Goal: Information Seeking & Learning: Check status

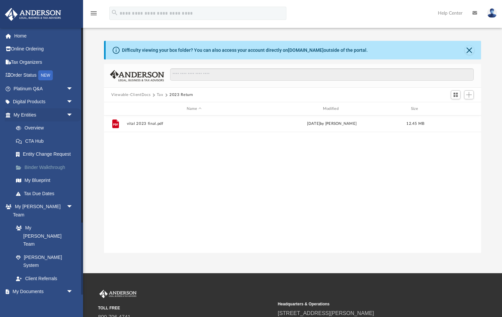
scroll to position [151, 377]
click at [135, 172] on div "File vital 2023 final.pdf Mon Mar 17 2025 by Maryana Amman 12.45 MB" at bounding box center [292, 185] width 377 height 138
click at [163, 95] on button "Tax" at bounding box center [160, 95] width 7 height 6
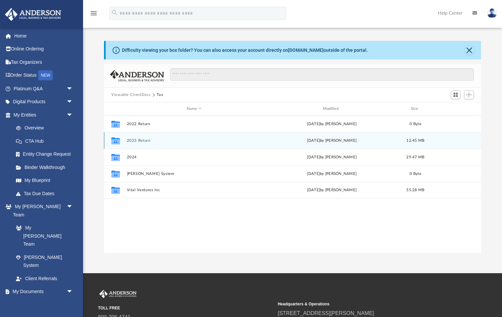
click at [150, 140] on button "2023 Return" at bounding box center [194, 140] width 135 height 4
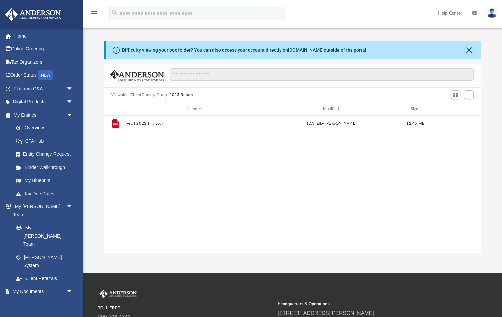
click at [163, 95] on button "Tax" at bounding box center [160, 95] width 7 height 6
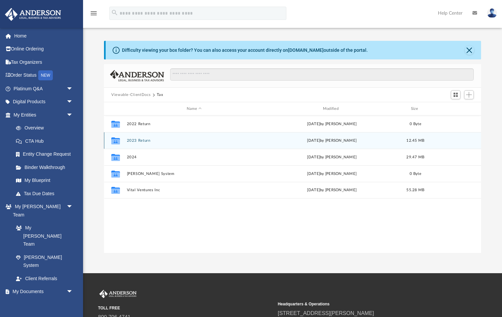
click at [148, 140] on button "2023 Return" at bounding box center [194, 140] width 135 height 4
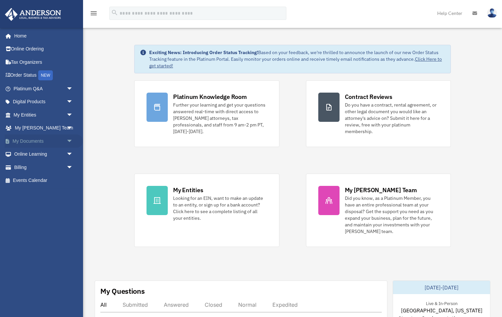
click at [37, 139] on link "My Documents arrow_drop_down" at bounding box center [44, 140] width 78 height 13
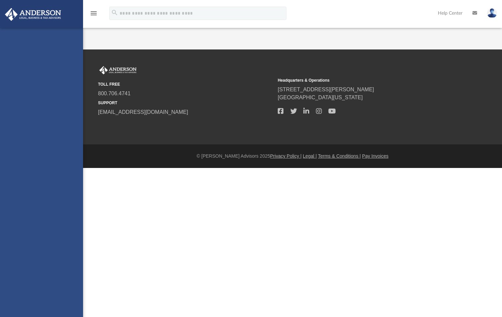
click at [70, 136] on div "craigaconrad@gmail.com Sign Out craigaconrad@gmail.com Home Online Ordering Tax…" at bounding box center [41, 186] width 83 height 317
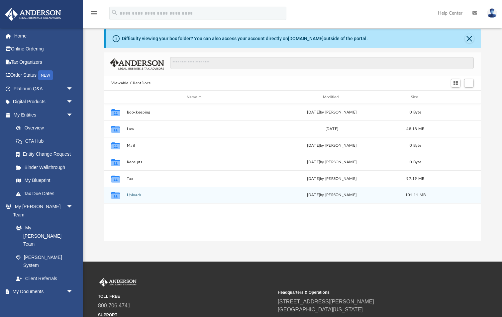
scroll to position [12, 0]
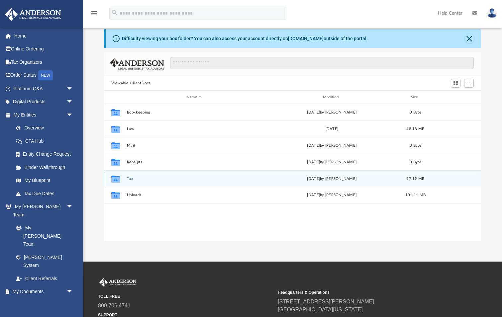
click at [132, 179] on button "Tax" at bounding box center [194, 179] width 135 height 4
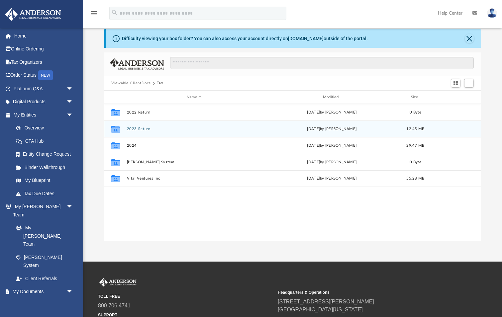
click at [150, 129] on button "2023 Return" at bounding box center [194, 129] width 135 height 4
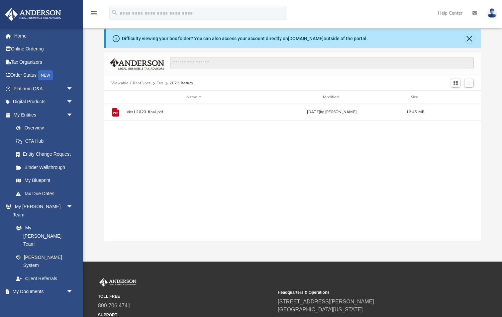
click at [163, 81] on button "Tax" at bounding box center [160, 83] width 7 height 6
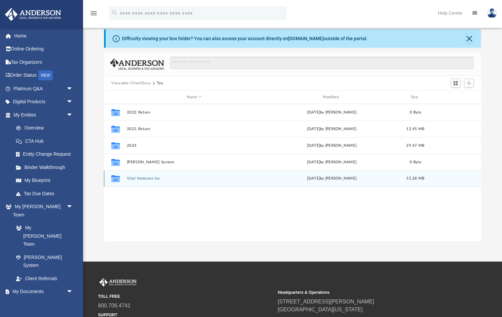
click at [155, 179] on button "Vital Ventures Inc" at bounding box center [194, 178] width 135 height 4
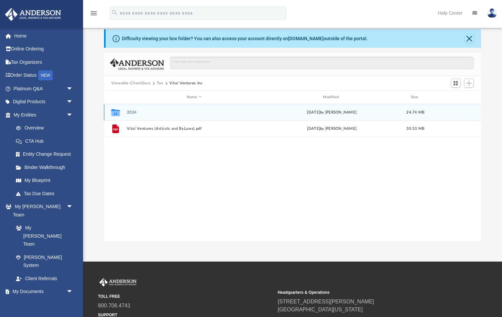
click at [133, 111] on button "2024" at bounding box center [194, 112] width 135 height 4
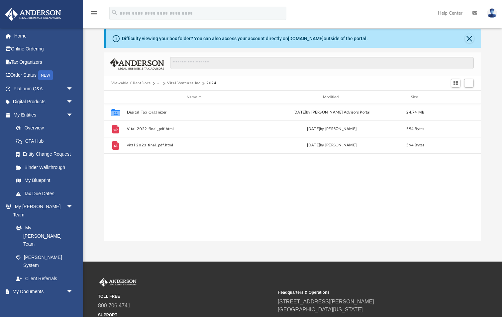
click at [205, 160] on div "Collaborated Folder Digital Tax Organizer Mon Jun 30 2025 by Anderson Advisors …" at bounding box center [292, 173] width 377 height 138
click at [197, 83] on button "Vital Ventures Inc" at bounding box center [183, 83] width 33 height 6
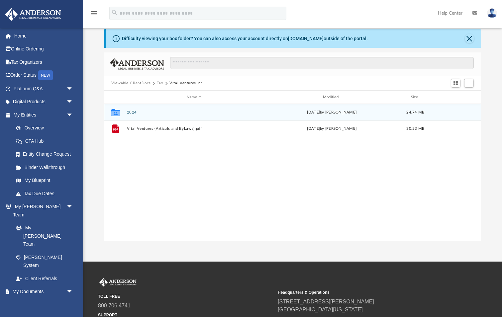
click at [131, 111] on button "2024" at bounding box center [194, 112] width 135 height 4
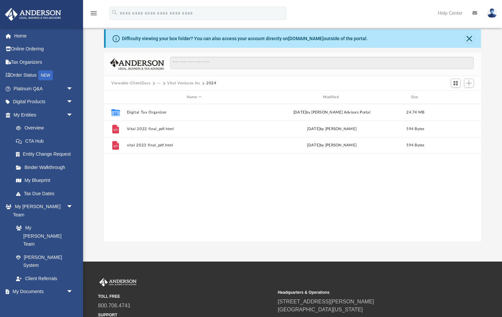
click at [194, 82] on button "Vital Ventures Inc" at bounding box center [183, 83] width 33 height 6
click at [163, 83] on button "Tax" at bounding box center [160, 83] width 7 height 6
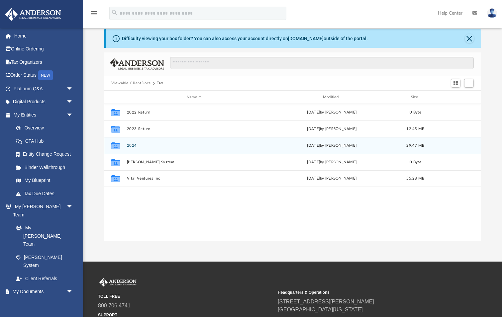
click at [135, 146] on button "2024" at bounding box center [194, 145] width 135 height 4
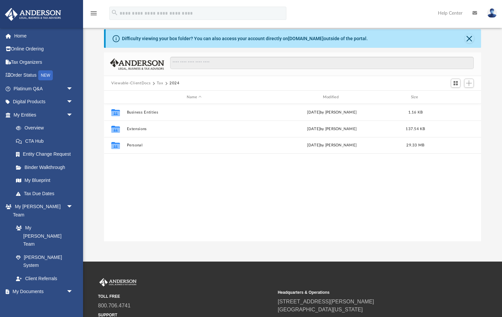
click at [163, 82] on button "Tax" at bounding box center [160, 83] width 7 height 6
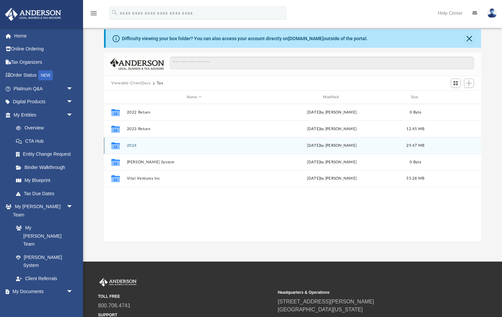
click at [131, 143] on button "2024" at bounding box center [194, 145] width 135 height 4
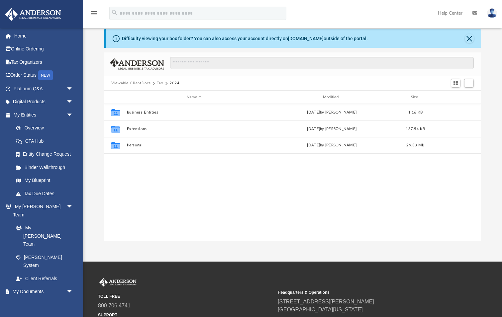
click at [180, 83] on button "2024" at bounding box center [174, 83] width 10 height 6
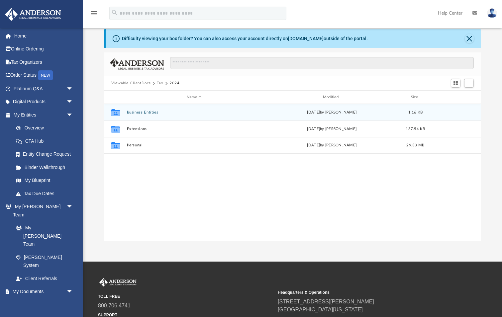
click at [147, 112] on button "Business Entities" at bounding box center [194, 112] width 135 height 4
click at [152, 113] on button "Vital Ventures Inc" at bounding box center [194, 112] width 135 height 4
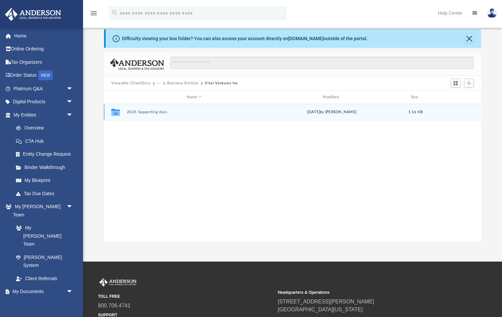
click at [153, 113] on button "2024 Supporting docs" at bounding box center [194, 112] width 135 height 4
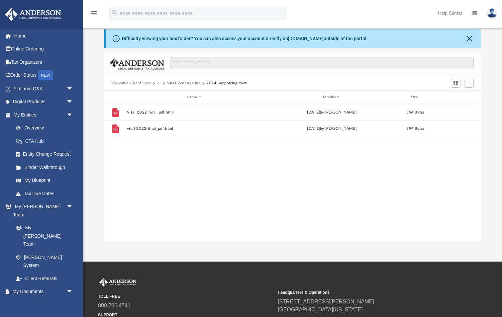
click at [185, 83] on button "Vital Ventures Inc" at bounding box center [183, 83] width 33 height 6
click at [161, 83] on button "···" at bounding box center [159, 83] width 4 height 6
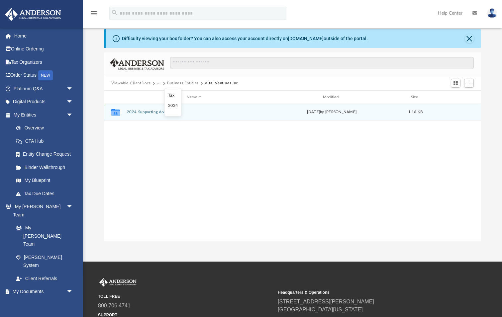
click at [155, 112] on button "2024 Supporting docs" at bounding box center [194, 112] width 135 height 4
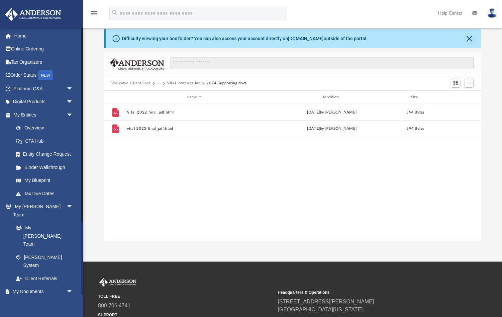
click at [30, 298] on link "Box" at bounding box center [46, 304] width 74 height 13
click at [28, 298] on link "Box" at bounding box center [46, 304] width 74 height 13
click at [138, 84] on button "Viewable-ClientDocs" at bounding box center [130, 83] width 39 height 6
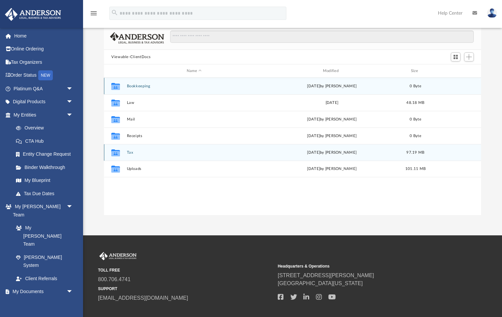
scroll to position [33, 0]
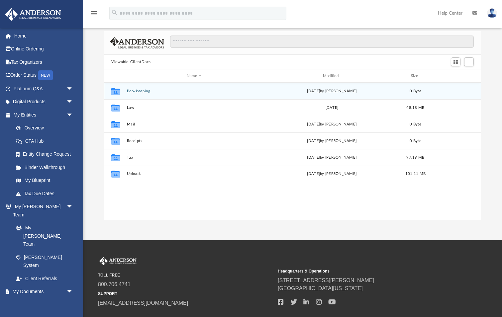
click at [182, 97] on div "Collaborated Folder Bookkeeping [DATE] by [PERSON_NAME] 0 Byte" at bounding box center [292, 91] width 377 height 17
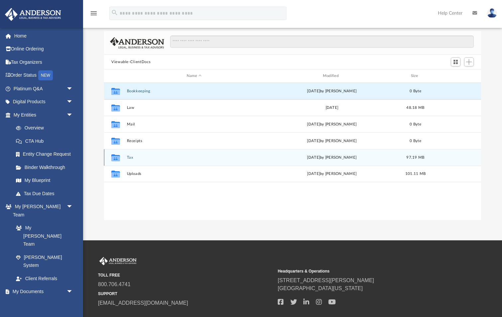
click at [130, 157] on button "Tax" at bounding box center [194, 157] width 135 height 4
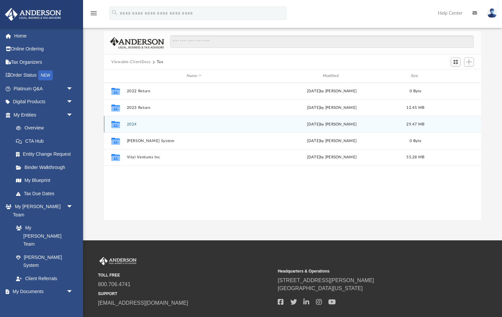
click at [132, 123] on button "2024" at bounding box center [194, 124] width 135 height 4
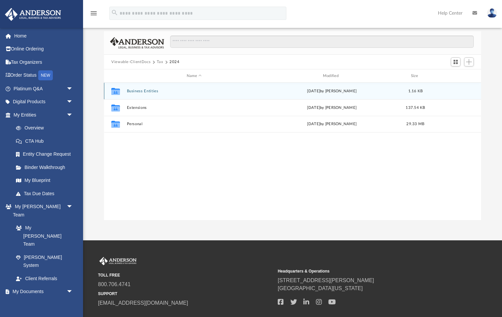
click at [153, 90] on button "Business Entities" at bounding box center [194, 91] width 135 height 4
click at [148, 91] on button "Vital Ventures Inc" at bounding box center [194, 91] width 135 height 4
click at [152, 91] on button "2024 Supporting docs" at bounding box center [194, 91] width 135 height 4
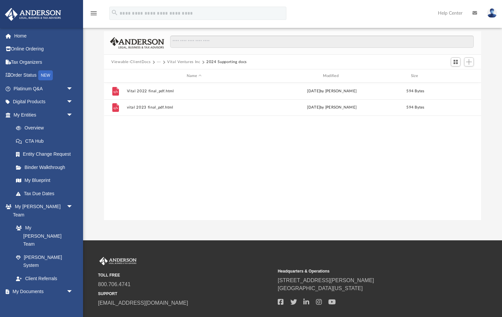
click at [185, 60] on button "Vital Ventures Inc" at bounding box center [183, 62] width 33 height 6
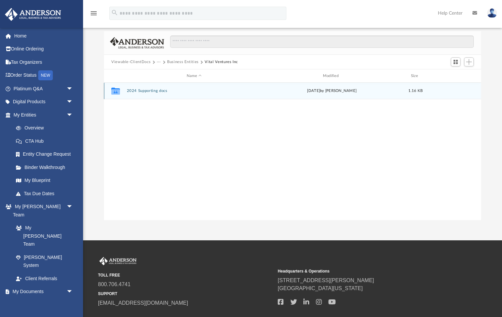
click at [149, 91] on button "2024 Supporting docs" at bounding box center [194, 91] width 135 height 4
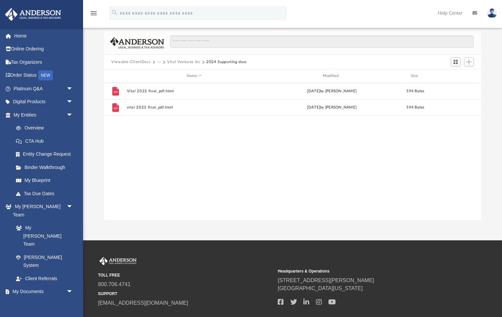
click at [186, 61] on button "Vital Ventures Inc" at bounding box center [183, 62] width 33 height 6
click at [183, 62] on button "Business Entities" at bounding box center [183, 62] width 32 height 6
click at [177, 62] on button "2024" at bounding box center [172, 62] width 10 height 6
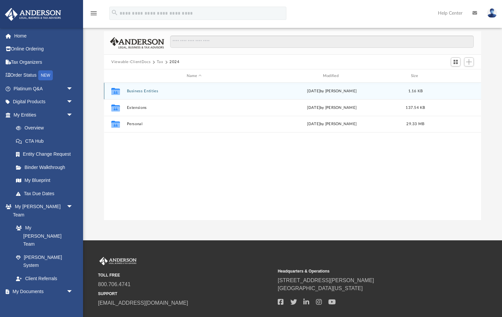
click at [146, 90] on button "Business Entities" at bounding box center [194, 91] width 135 height 4
click at [148, 90] on button "Vital Ventures Inc" at bounding box center [194, 91] width 135 height 4
click at [150, 92] on button "2024 Supporting docs" at bounding box center [194, 91] width 135 height 4
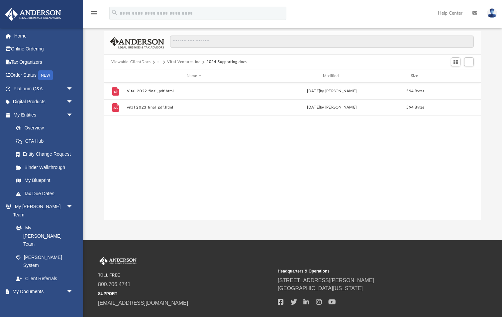
click at [143, 63] on button "Viewable-ClientDocs" at bounding box center [130, 62] width 39 height 6
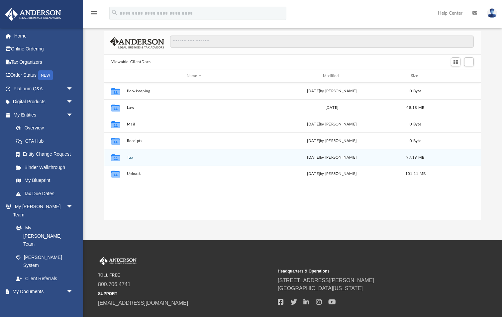
click at [131, 155] on button "Tax" at bounding box center [194, 157] width 135 height 4
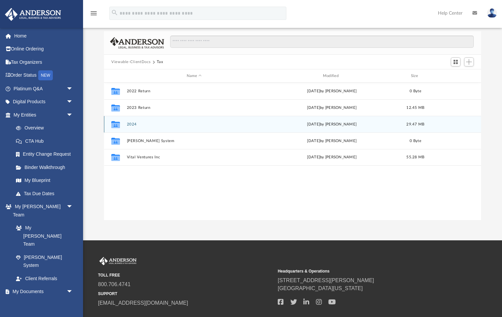
click at [136, 123] on button "2024" at bounding box center [194, 124] width 135 height 4
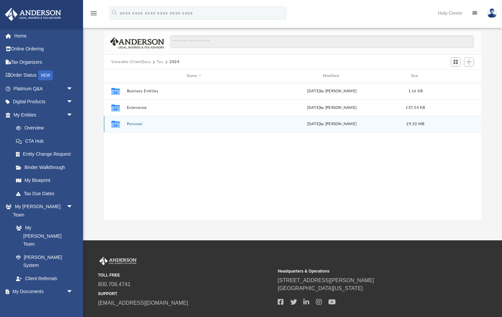
click at [143, 124] on button "Personal" at bounding box center [194, 124] width 135 height 4
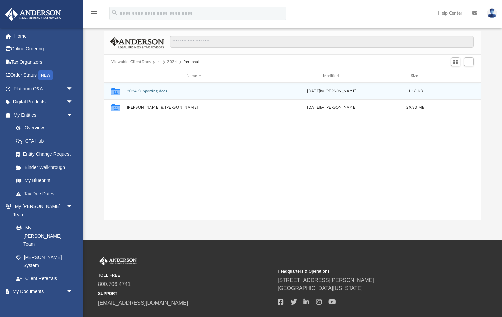
click at [162, 90] on button "2024 Supporting docs" at bounding box center [194, 91] width 135 height 4
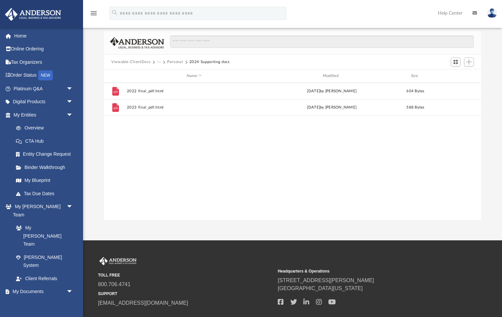
click at [183, 61] on button "Personal" at bounding box center [175, 62] width 16 height 6
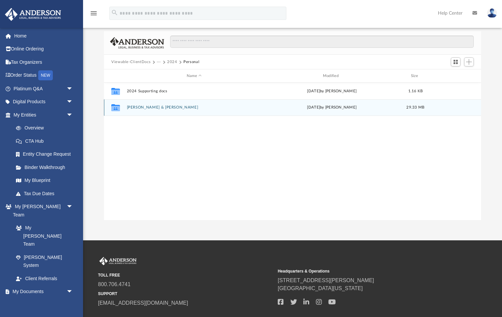
click at [148, 106] on button "Conrad, Craig & Susan" at bounding box center [194, 107] width 135 height 4
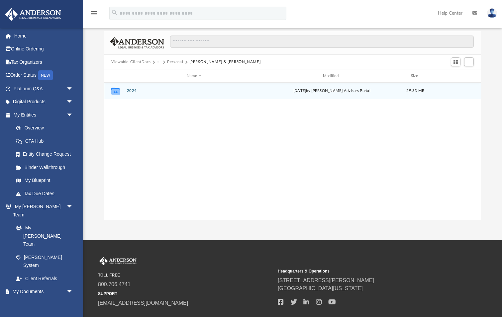
click at [135, 89] on button "2024" at bounding box center [194, 91] width 135 height 4
click at [155, 91] on button "Digital Tax Organizer" at bounding box center [194, 91] width 135 height 4
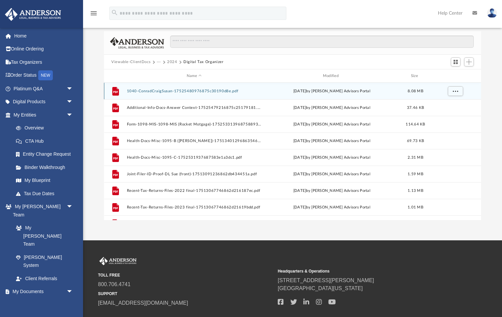
scroll to position [0, 0]
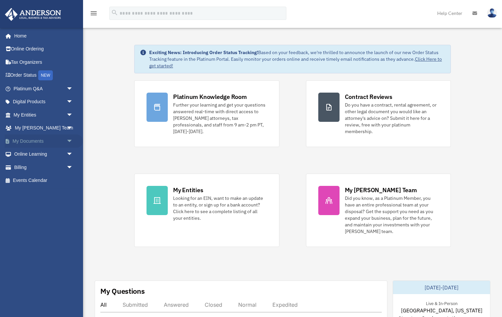
click at [37, 139] on link "My Documents arrow_drop_down" at bounding box center [44, 140] width 78 height 13
click at [69, 138] on span "arrow_drop_down" at bounding box center [72, 141] width 13 height 14
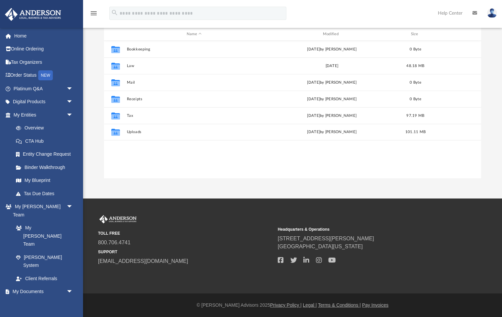
scroll to position [77, 0]
click at [180, 155] on div "Collaborated Folder Bookkeeping [DATE] by [PERSON_NAME] 0 Byte Collaborated Fol…" at bounding box center [292, 110] width 377 height 138
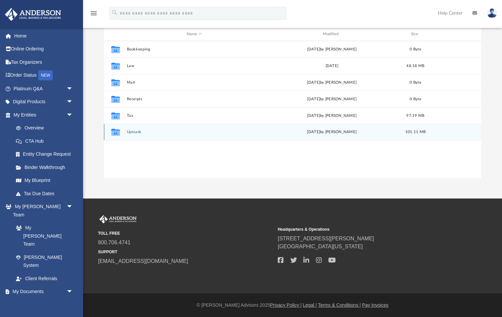
click at [138, 130] on button "Uploads" at bounding box center [194, 132] width 135 height 4
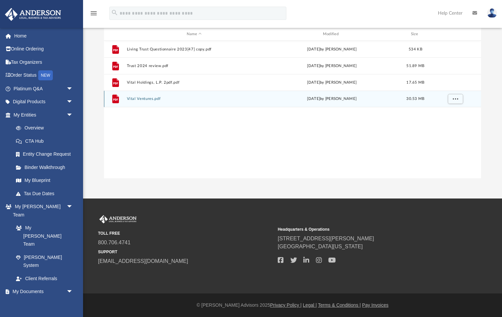
click at [151, 97] on button "Vital Ventures.pdf" at bounding box center [194, 99] width 135 height 4
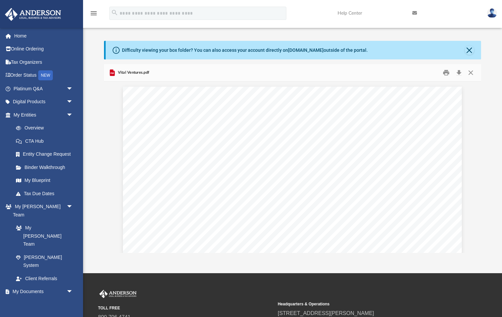
scroll to position [0, 0]
click at [467, 49] on button "Close" at bounding box center [468, 49] width 9 height 9
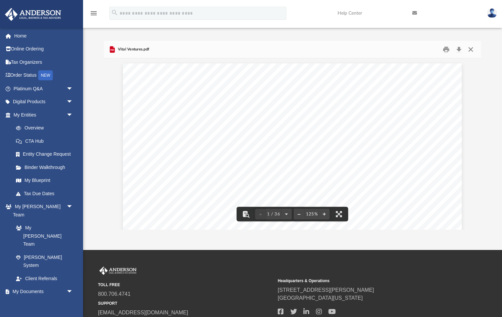
click at [469, 48] on button "Close" at bounding box center [470, 49] width 12 height 10
